Goal: Task Accomplishment & Management: Use online tool/utility

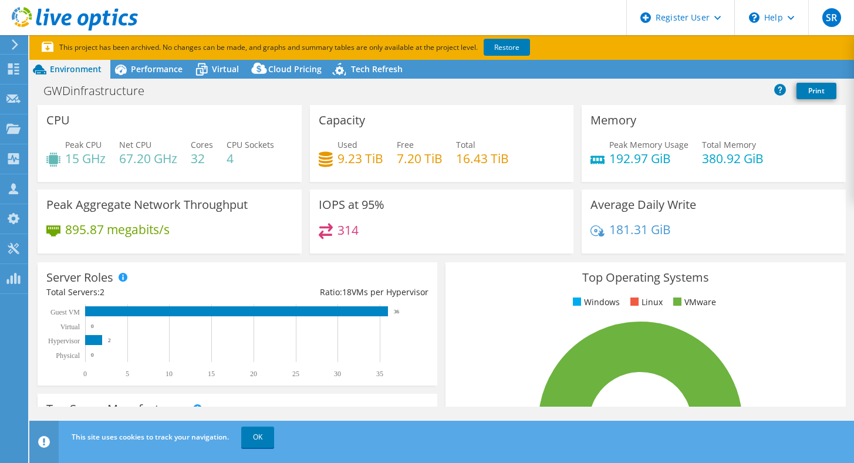
select select "USEast"
select select "USD"
click at [661, 77] on link "Reports" at bounding box center [656, 69] width 56 height 18
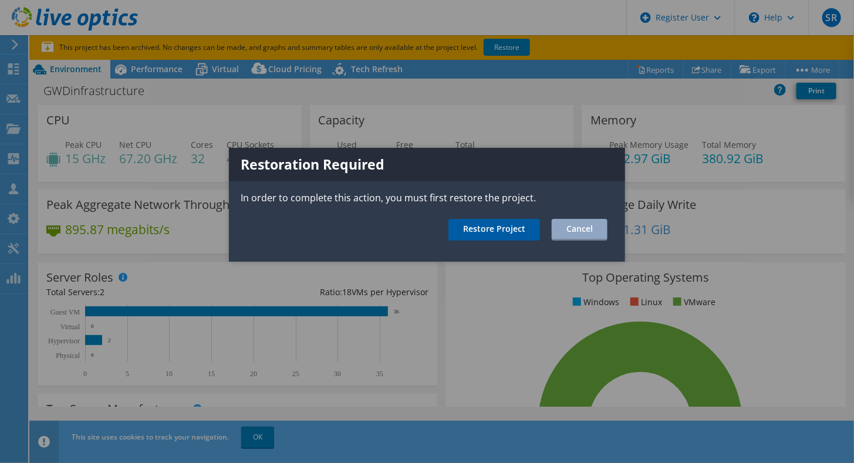
click at [490, 235] on link "Restore Project" at bounding box center [495, 230] width 92 height 22
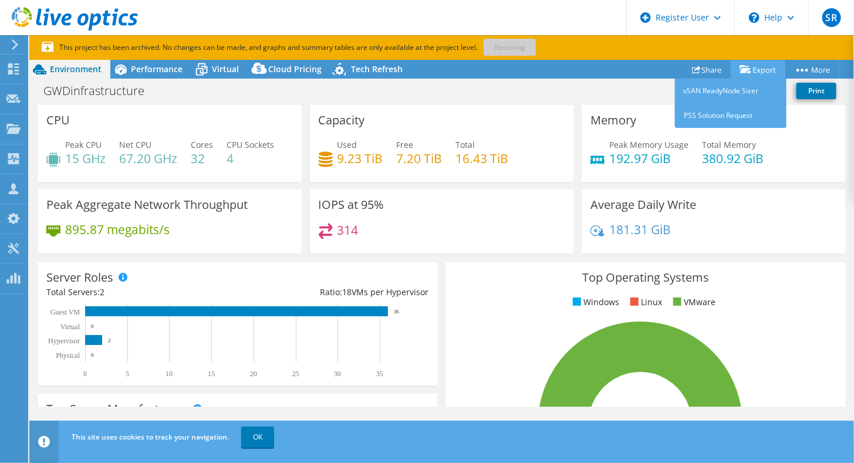
click at [764, 67] on link "Export" at bounding box center [758, 69] width 55 height 18
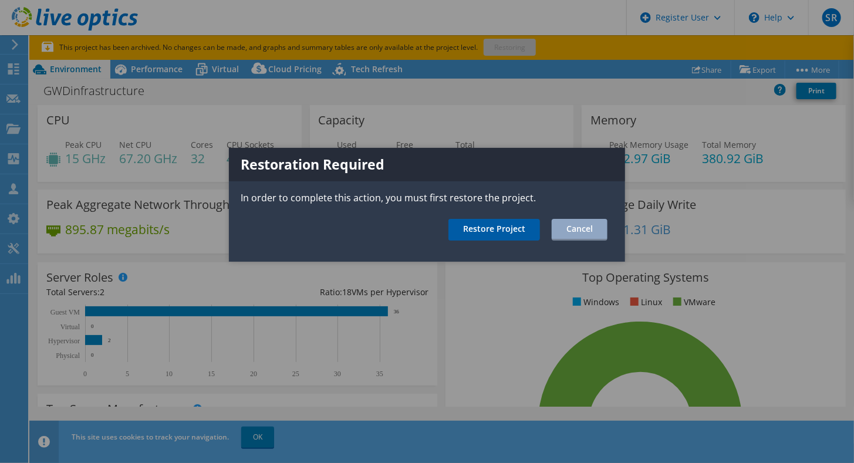
click at [524, 234] on link "Restore Project" at bounding box center [495, 230] width 92 height 22
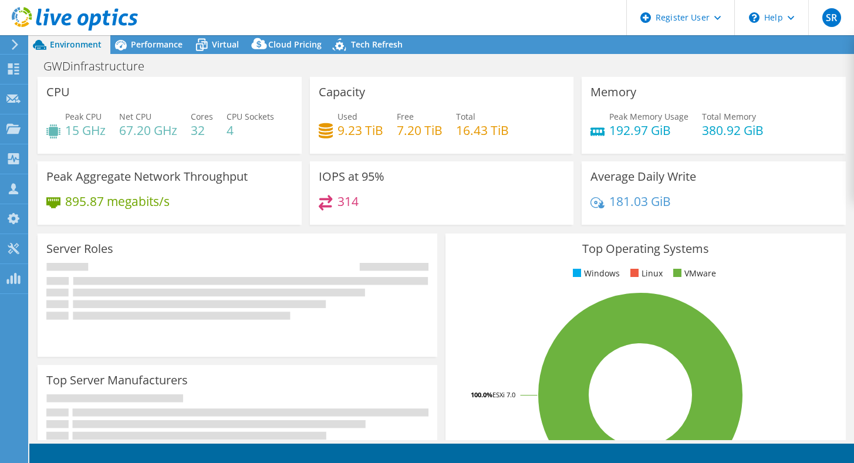
select select "USEast"
select select "USD"
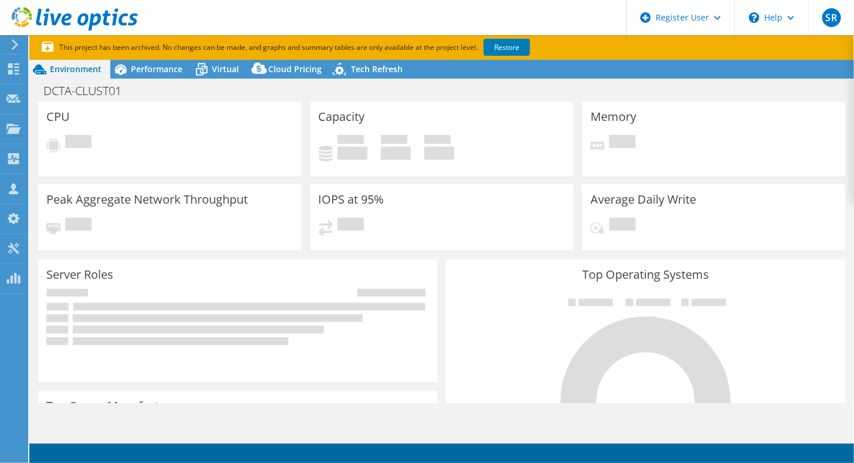
select select "USEast"
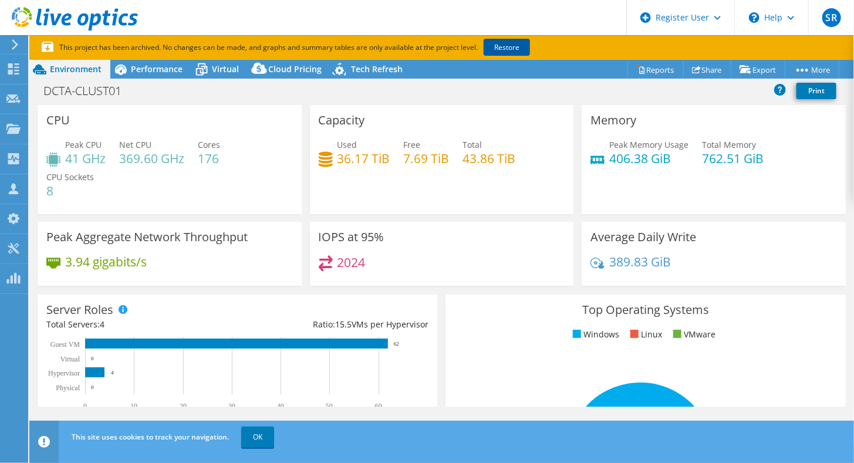
click at [522, 44] on link "Restore" at bounding box center [507, 47] width 46 height 17
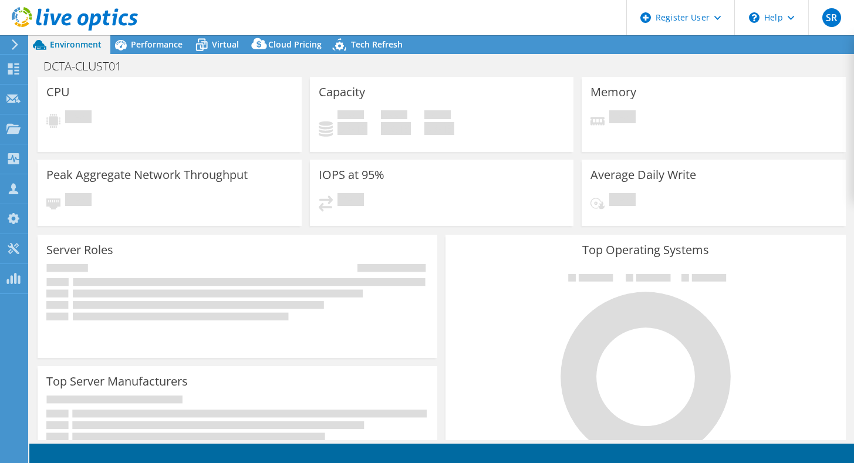
select select "USEast"
select select "USD"
select select "USEast"
